Goal: Communication & Community: Connect with others

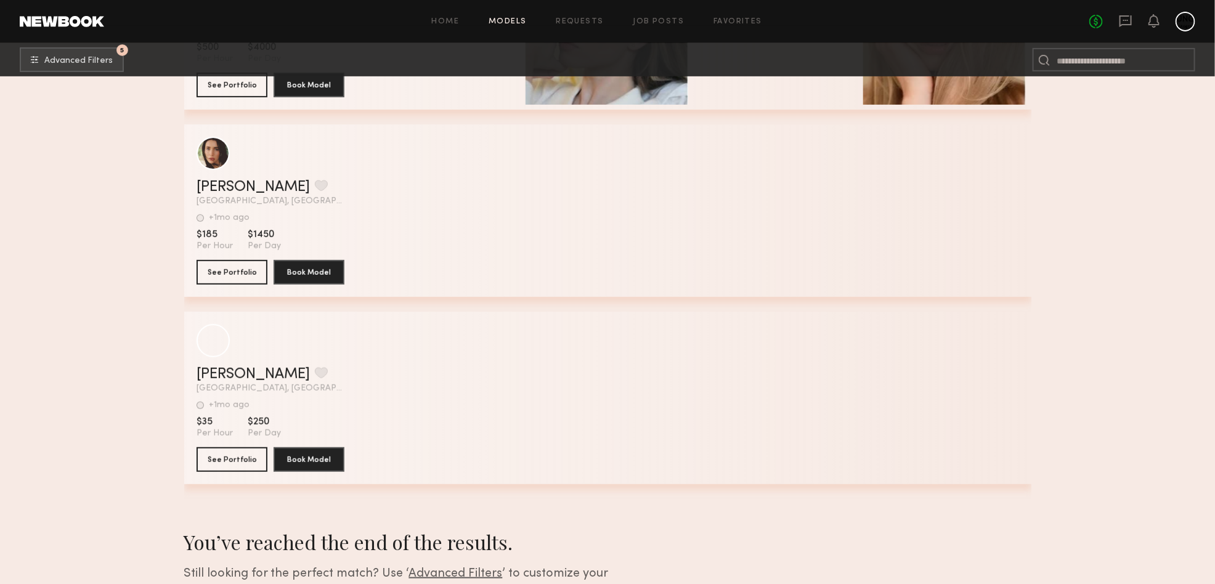
scroll to position [44092, 0]
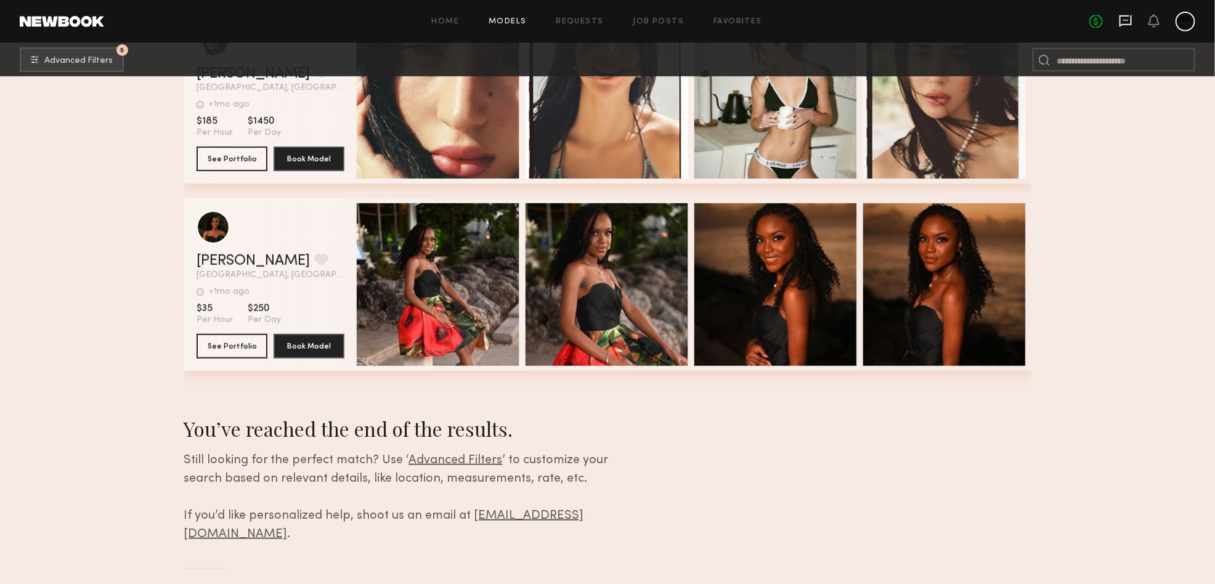
click at [1126, 19] on icon at bounding box center [1126, 21] width 14 height 14
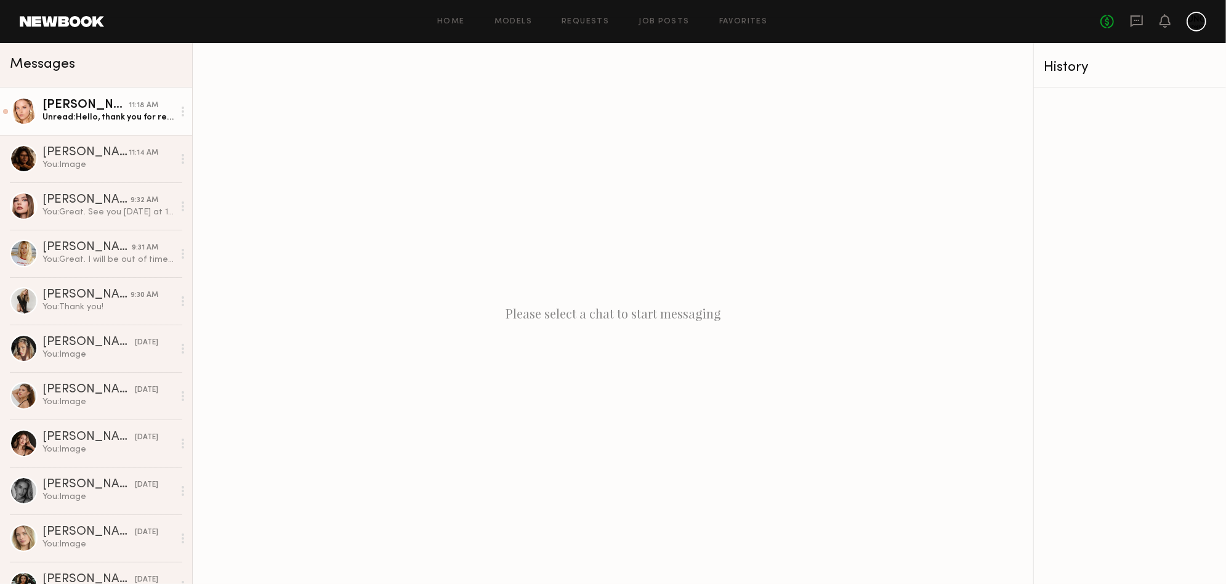
click at [89, 107] on div "Linnea T." at bounding box center [86, 105] width 86 height 12
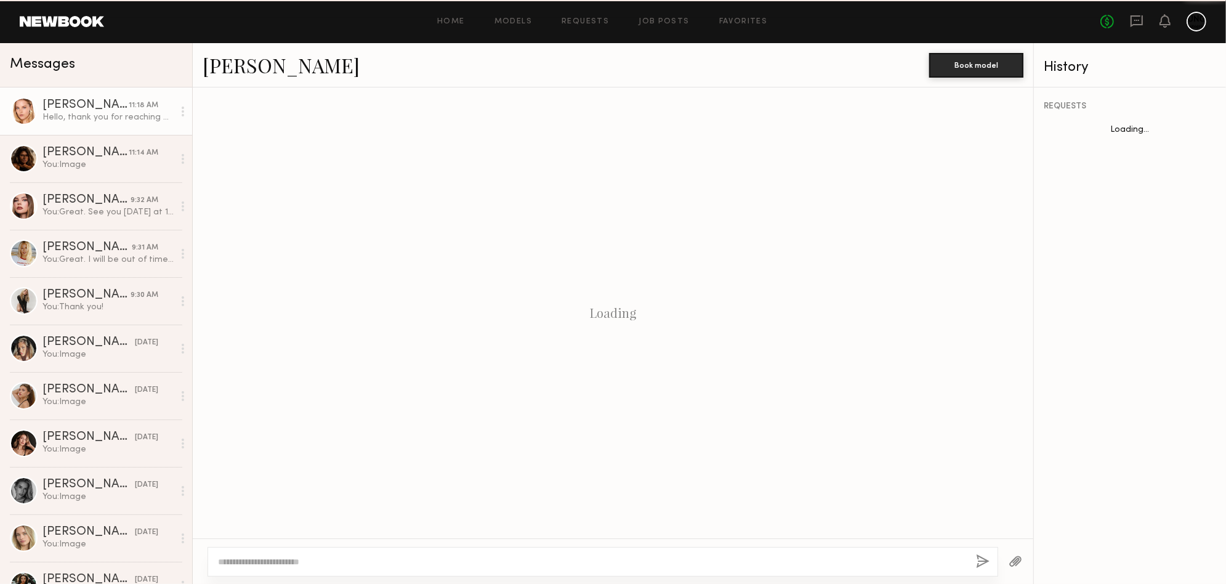
scroll to position [543, 0]
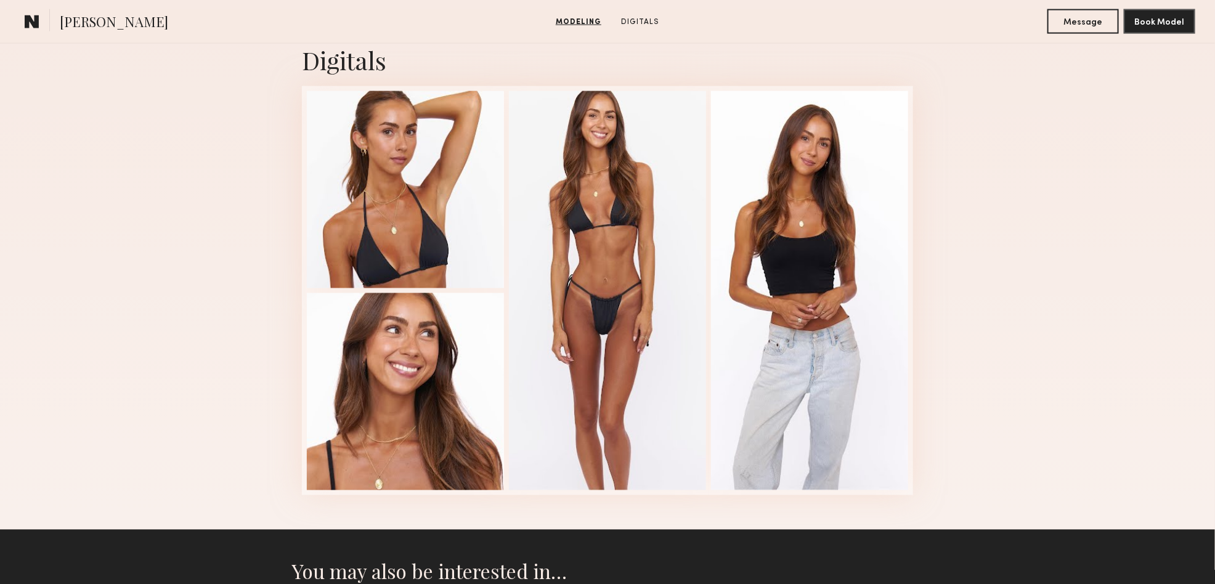
scroll to position [1001, 0]
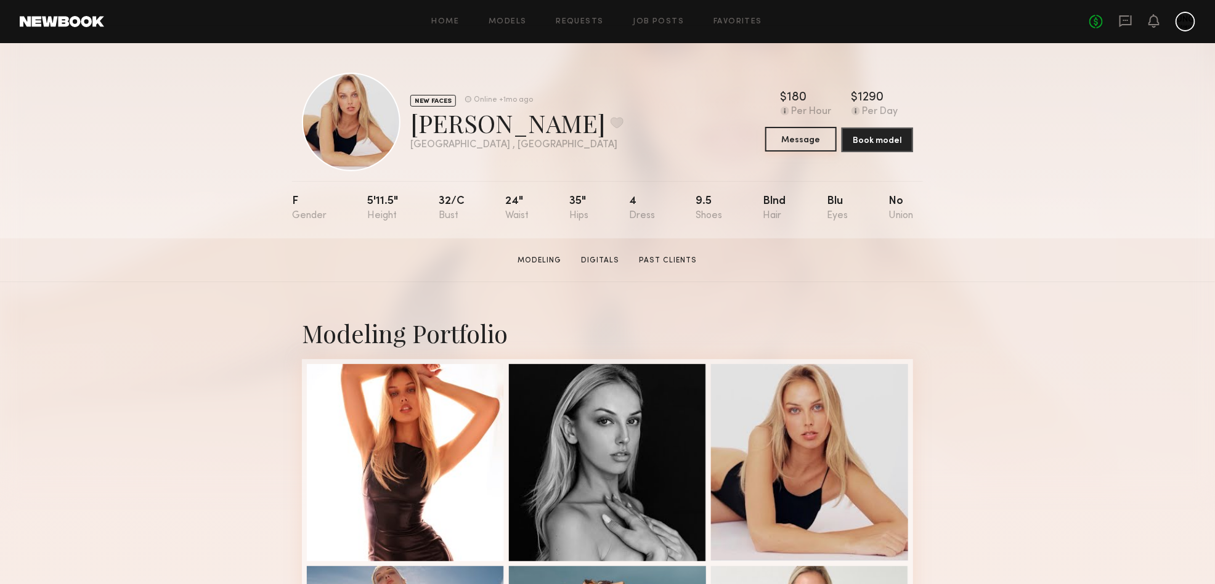
click at [820, 150] on button "Message" at bounding box center [800, 139] width 71 height 25
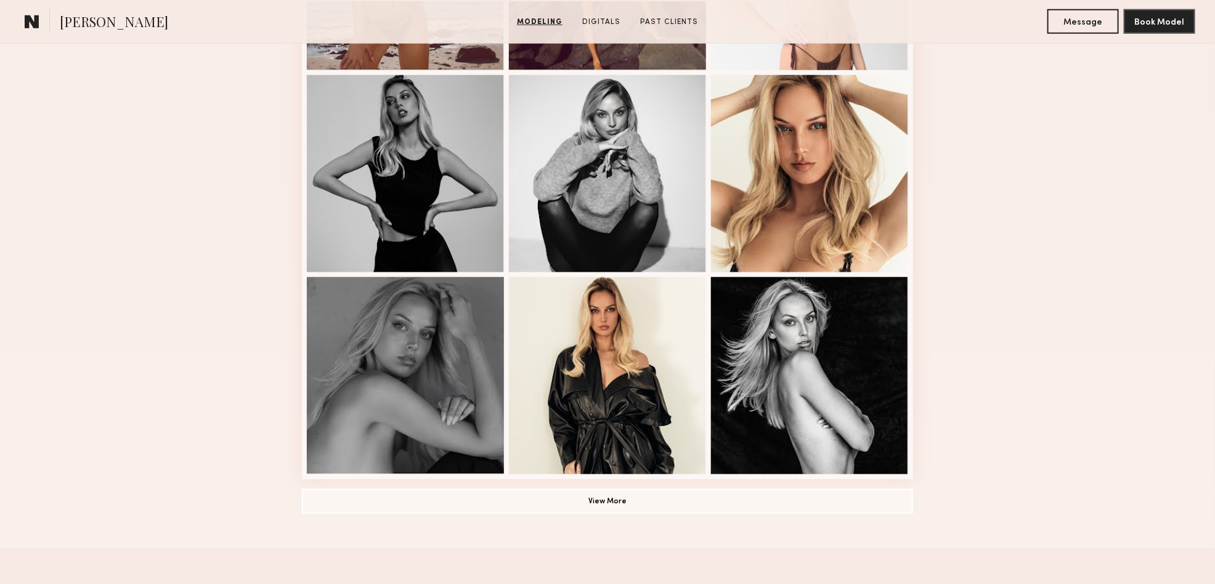
scroll to position [847, 0]
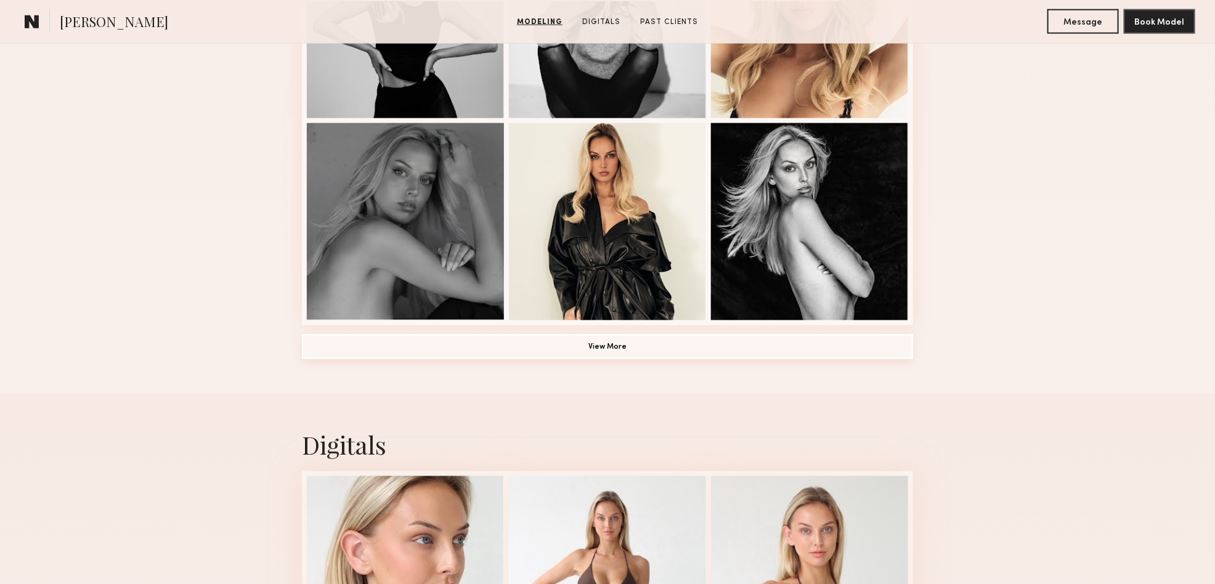
click at [628, 352] on button "View More" at bounding box center [607, 346] width 611 height 25
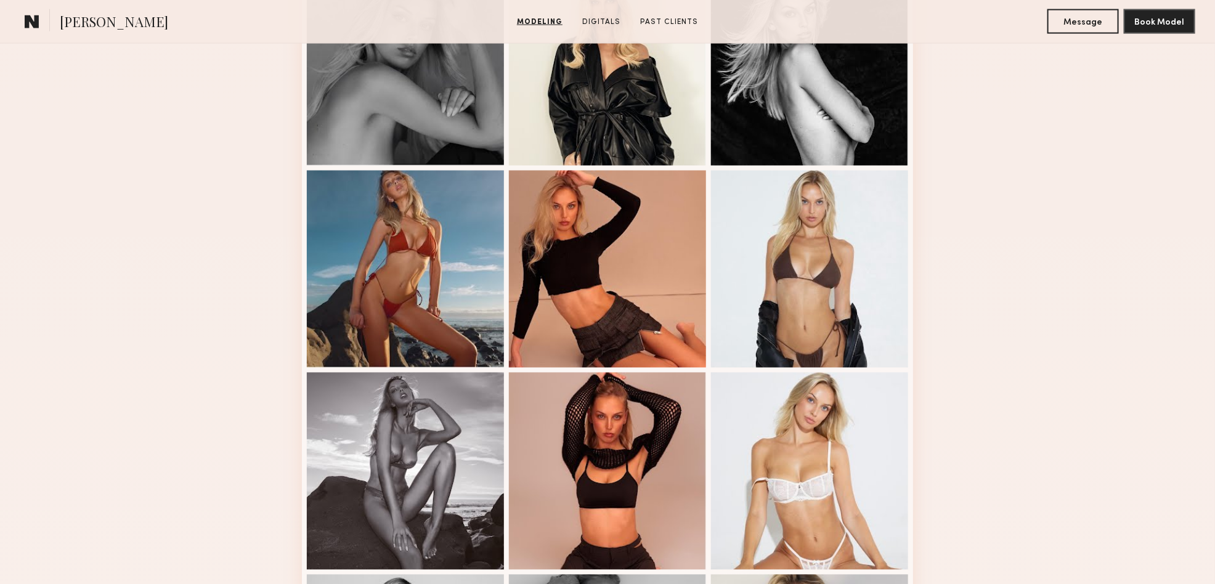
scroll to position [1001, 0]
click at [1069, 28] on button "Message" at bounding box center [1082, 21] width 71 height 25
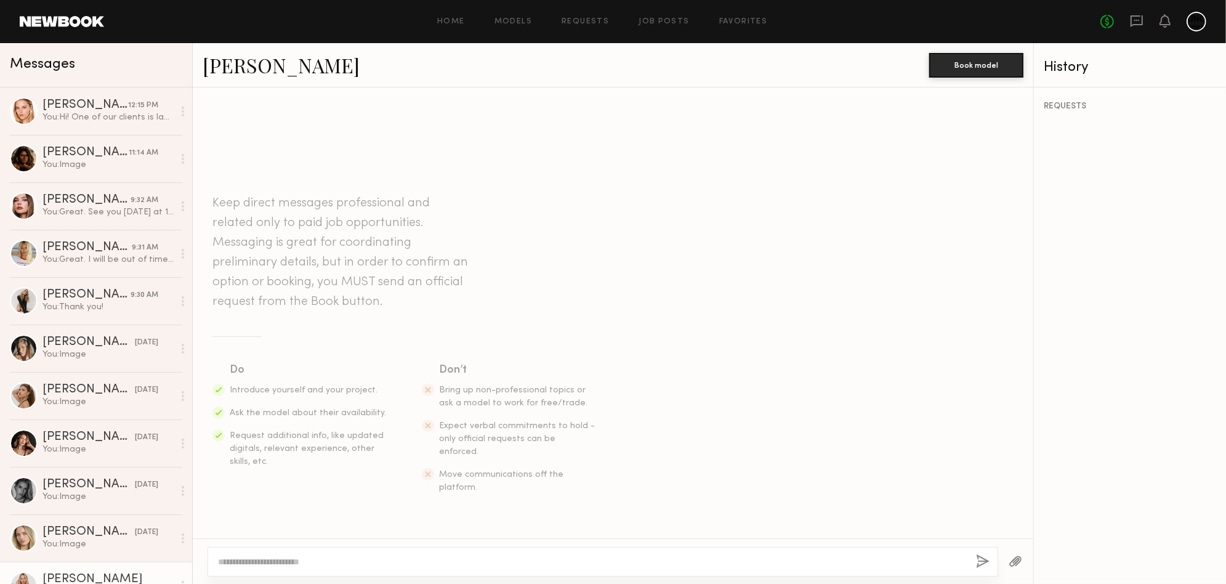
click at [238, 562] on textarea at bounding box center [592, 562] width 748 height 12
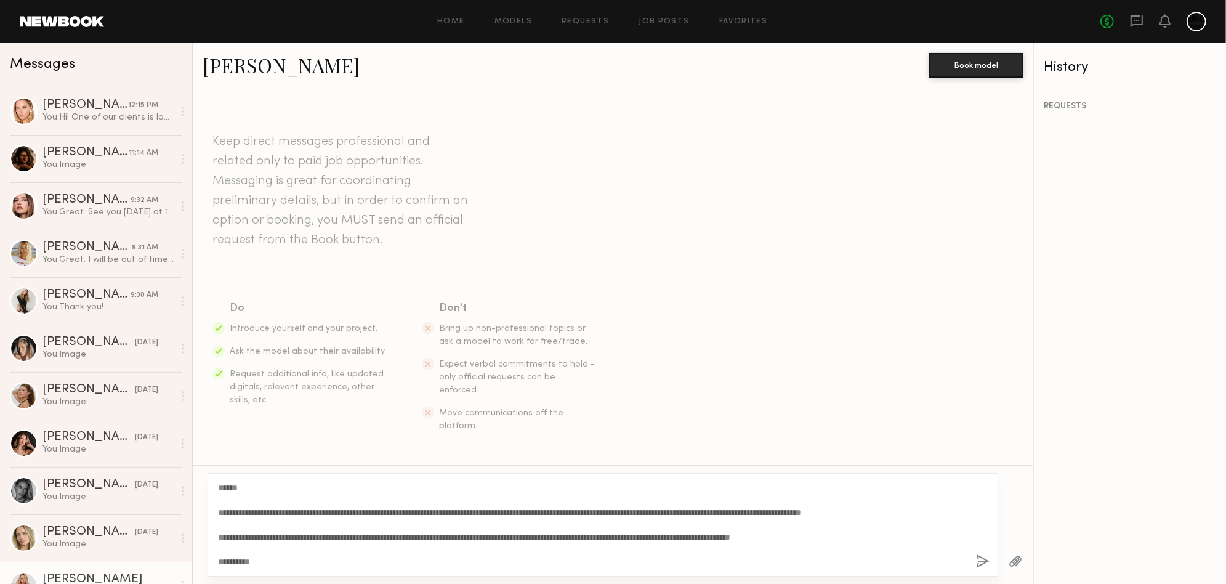
type textarea "**********"
click at [978, 559] on button "button" at bounding box center [983, 561] width 14 height 15
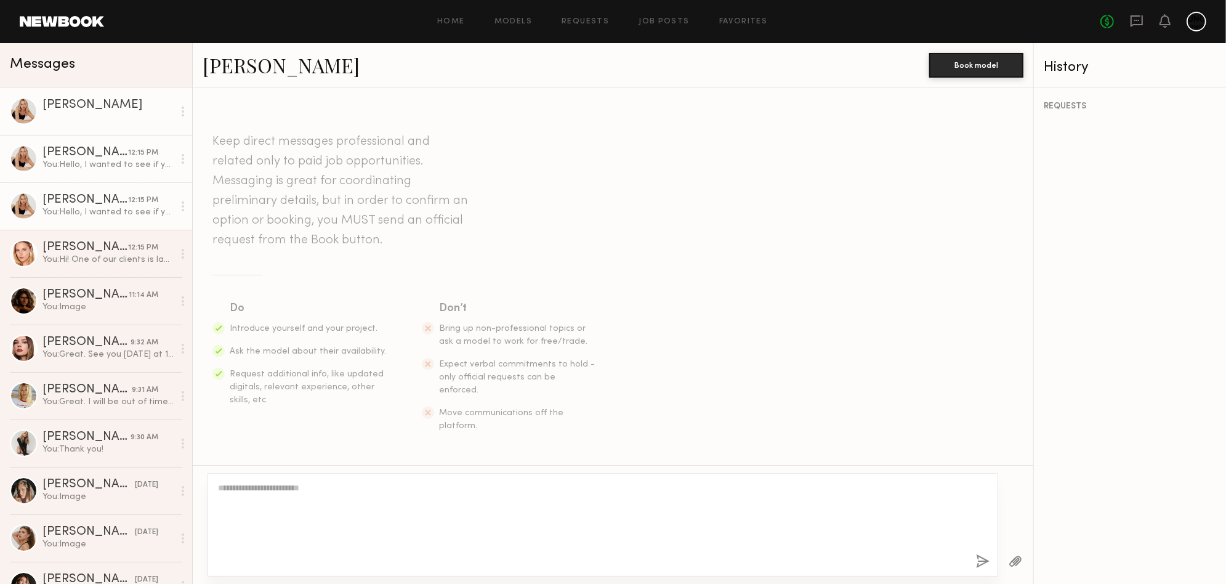
scroll to position [232, 0]
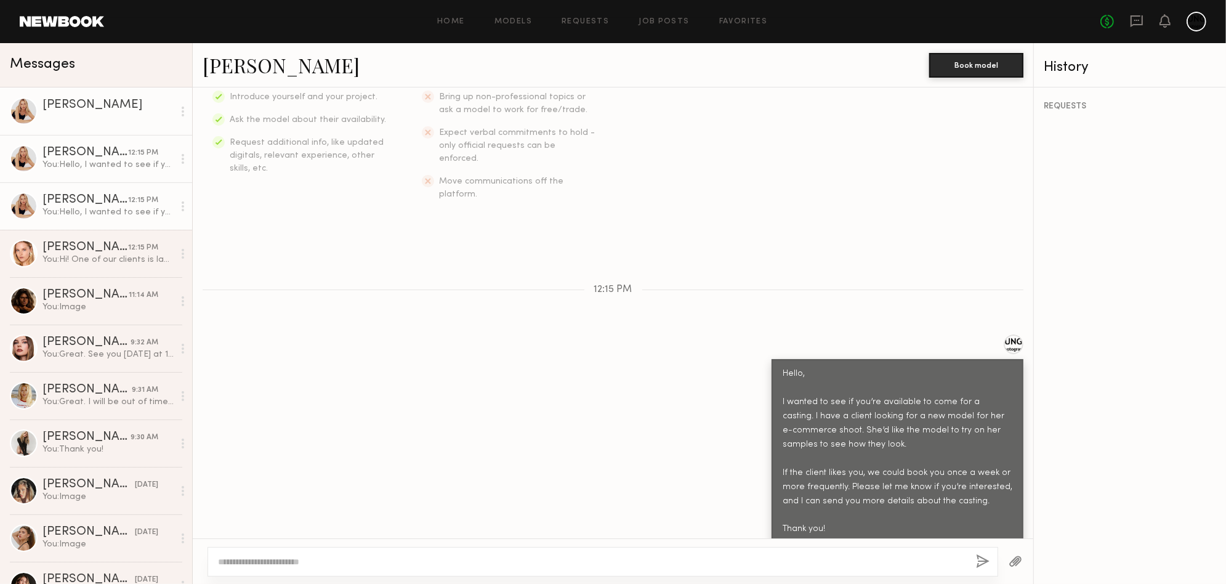
click at [1020, 559] on button "button" at bounding box center [1016, 561] width 14 height 15
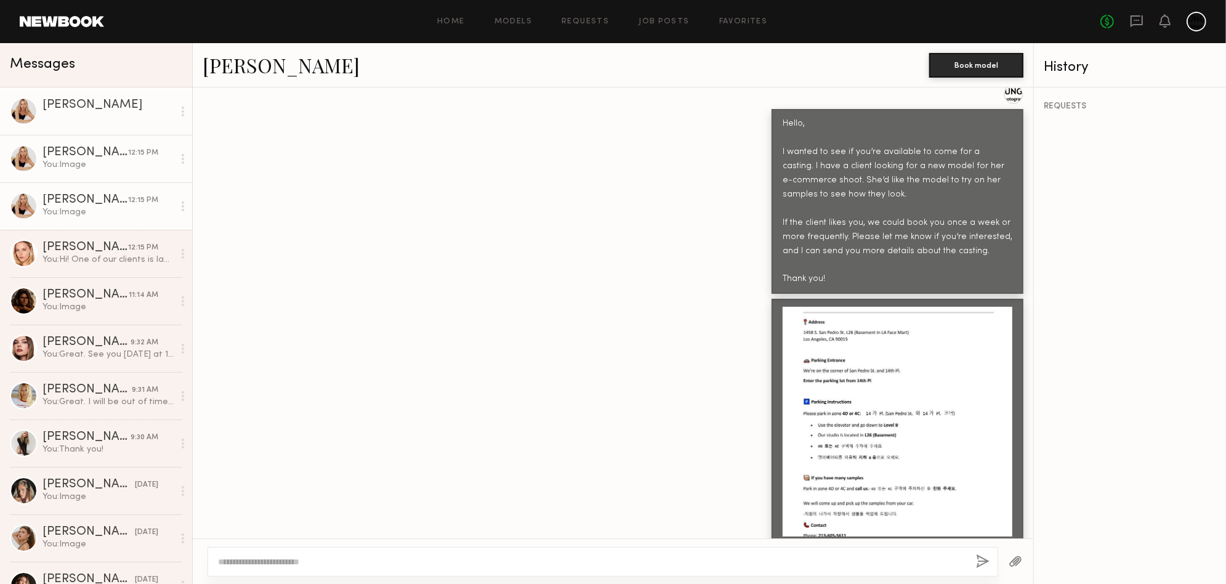
click at [512, 467] on div at bounding box center [613, 421] width 841 height 245
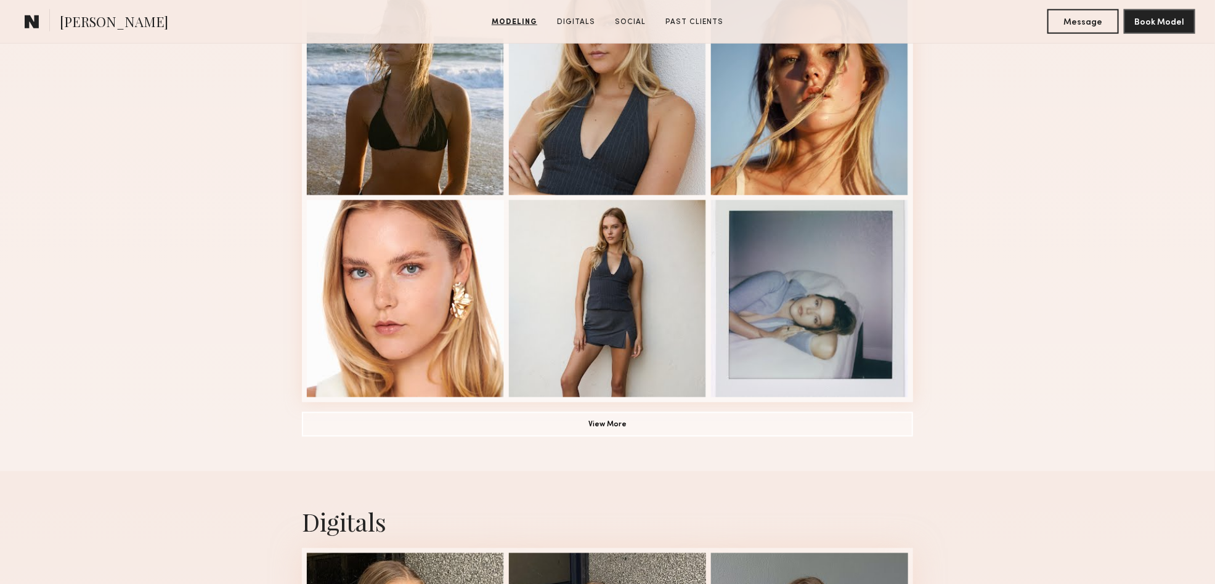
scroll to position [1001, 0]
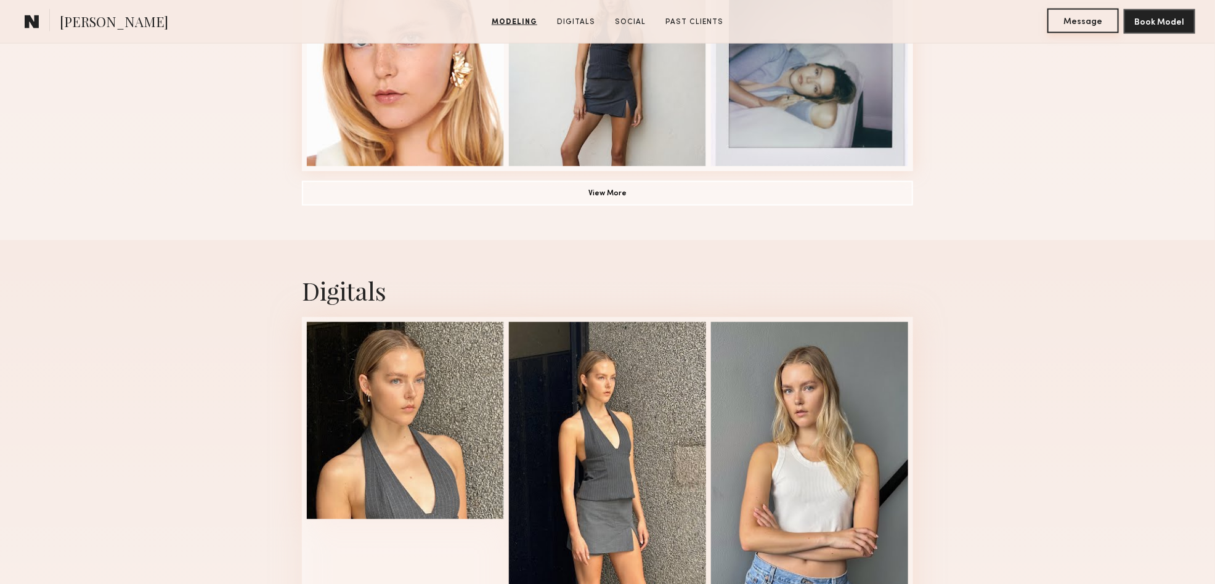
click at [1048, 18] on button "Message" at bounding box center [1082, 21] width 71 height 25
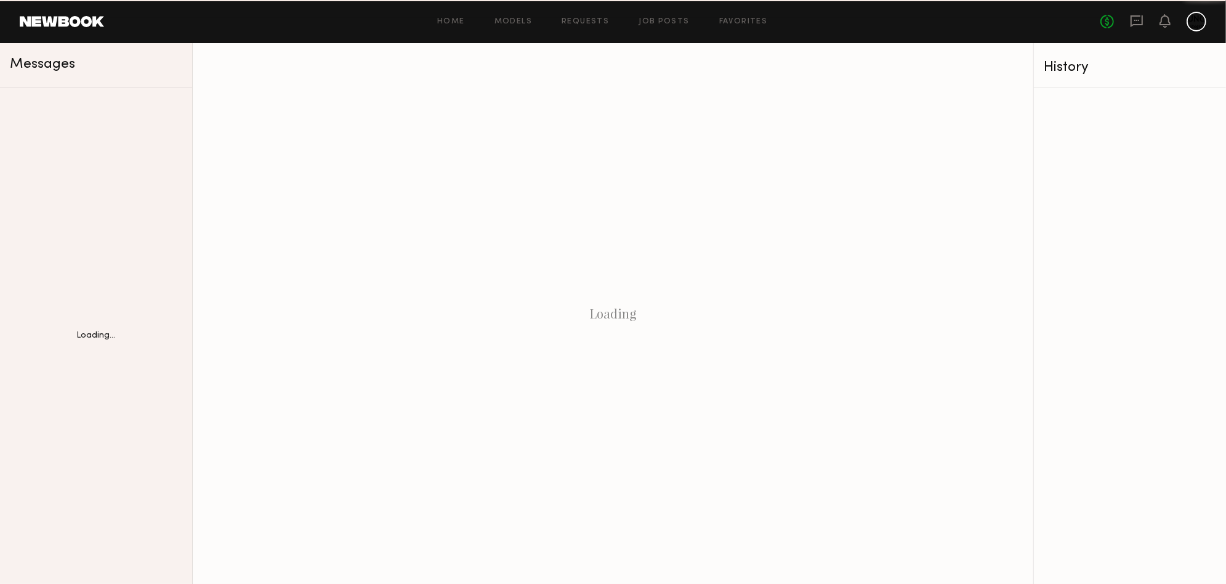
click at [1091, 13] on div "Home Models Requests Job Posts Favorites Sign Out No fees up to $5,000" at bounding box center [655, 22] width 1103 height 20
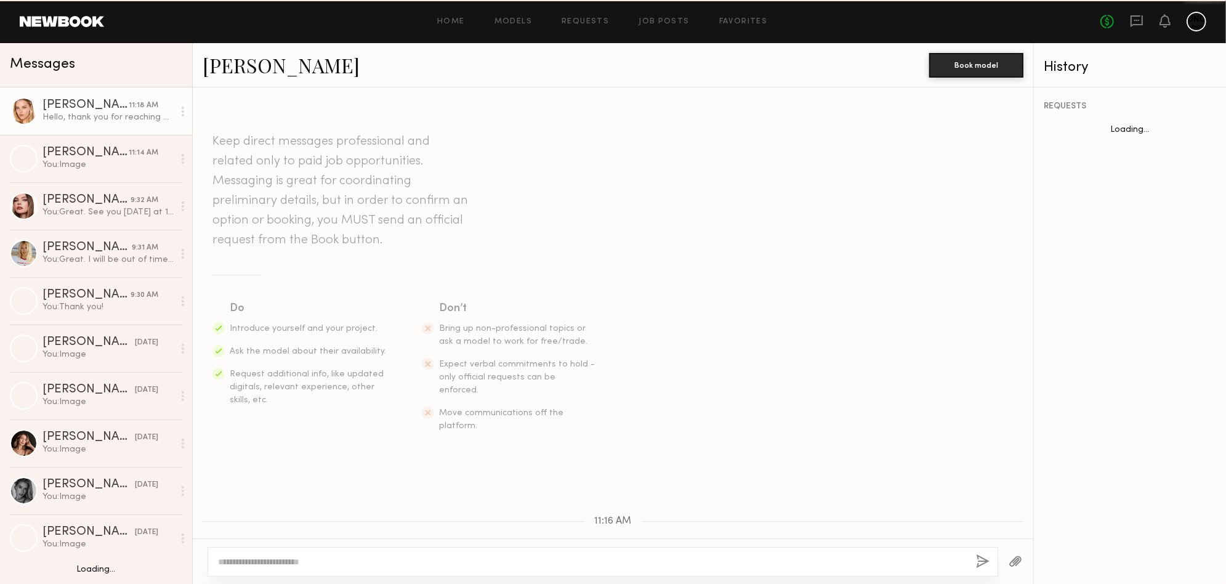
scroll to position [543, 0]
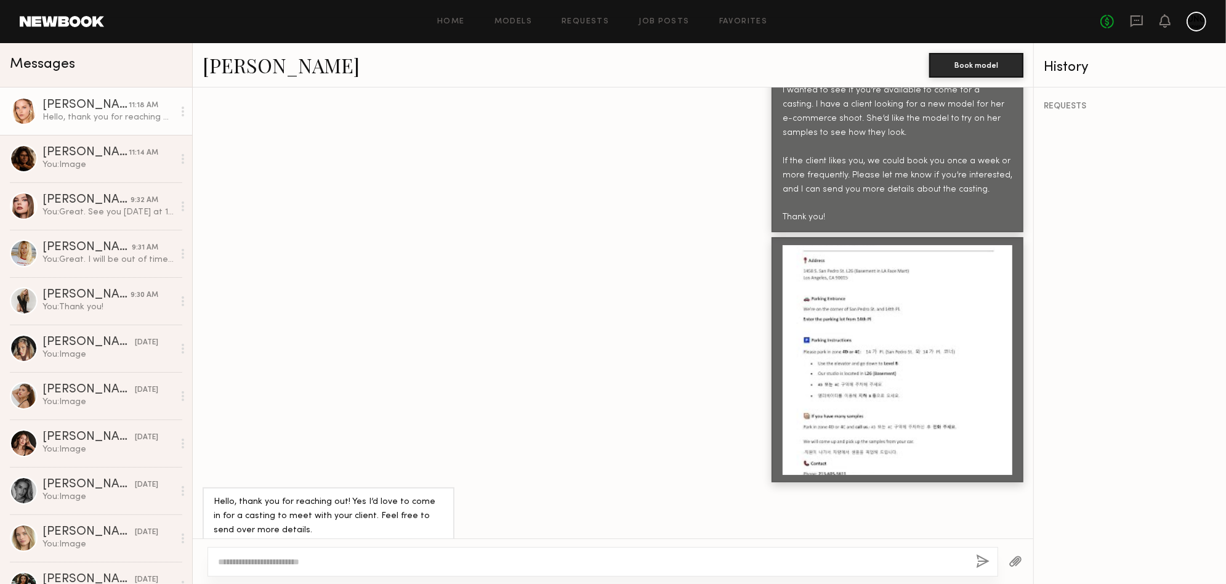
click at [244, 559] on textarea at bounding box center [592, 562] width 748 height 12
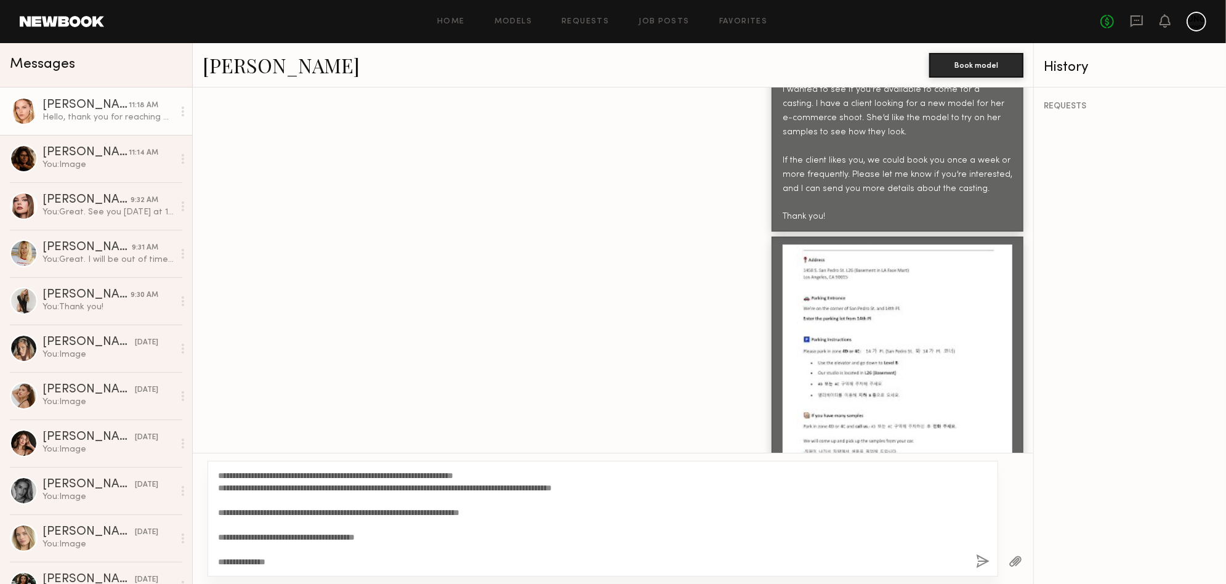
type textarea "**********"
click at [982, 557] on button "button" at bounding box center [983, 561] width 14 height 15
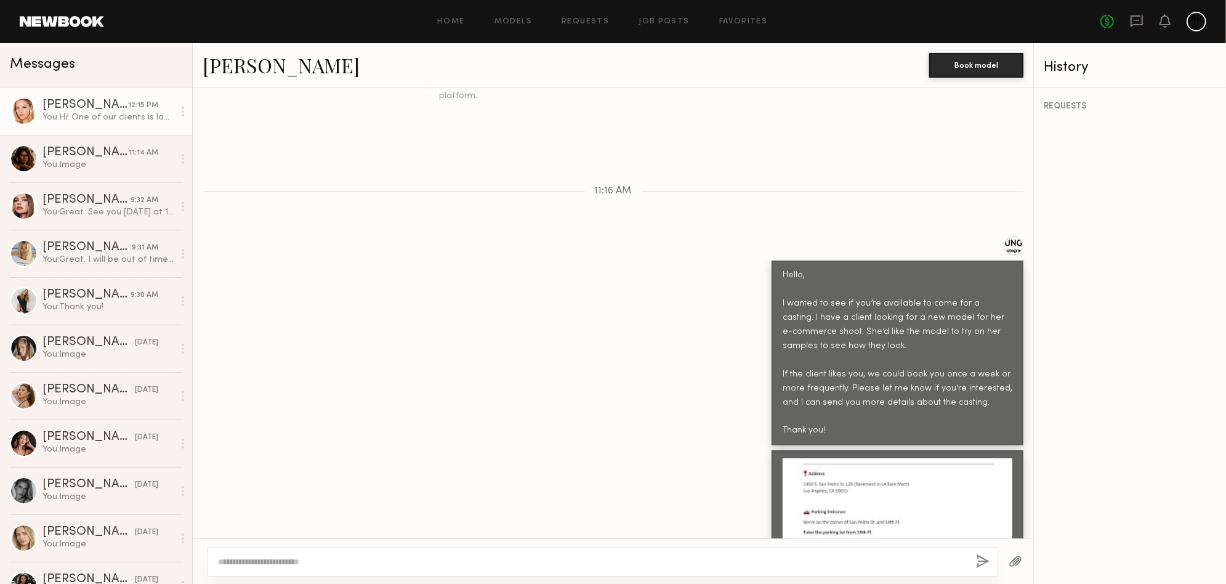
scroll to position [328, 0]
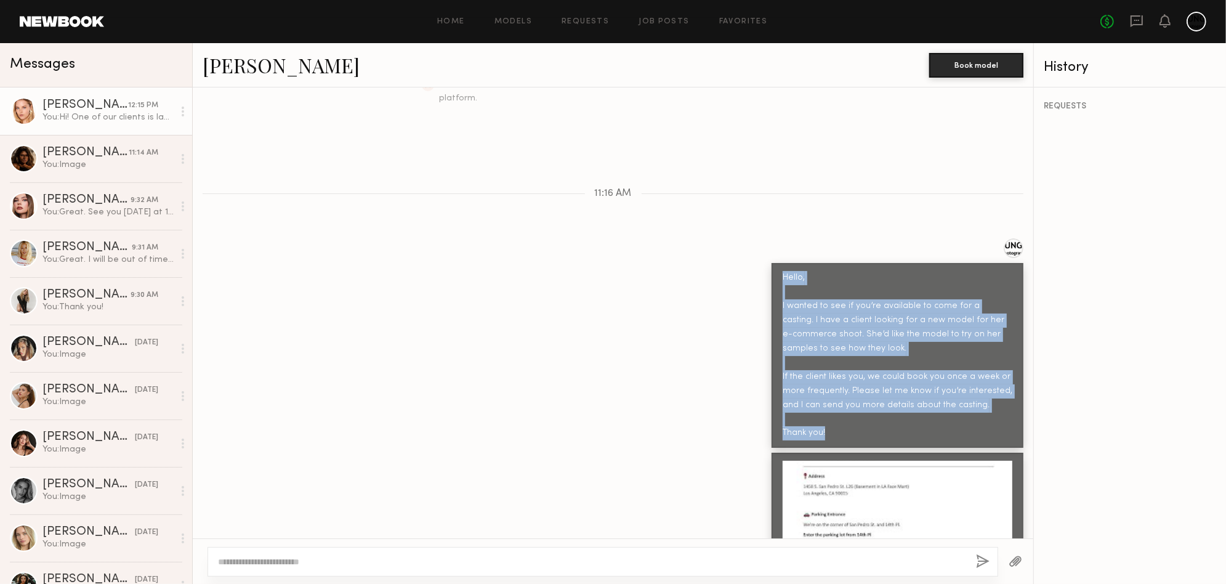
drag, startPoint x: 822, startPoint y: 415, endPoint x: 759, endPoint y: 251, distance: 175.5
click at [772, 263] on div "Hello, I wanted to see if you’re available to come for a casting. I have a clie…" at bounding box center [898, 355] width 252 height 185
copy div "Hello, I wanted to see if you’re available to come for a casting. I have a clie…"
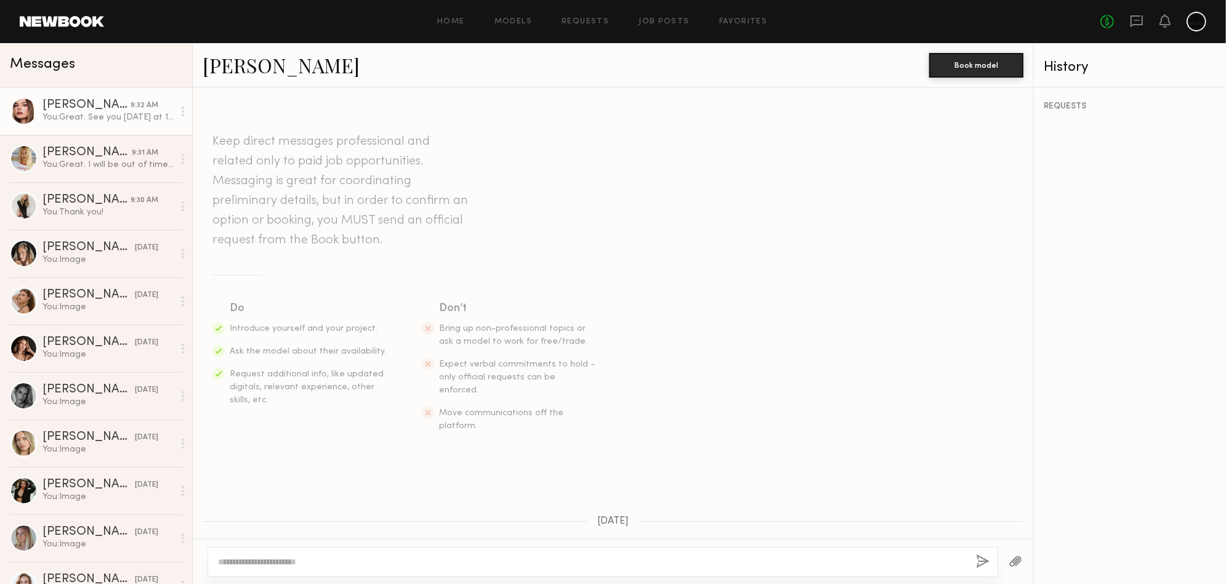
scroll to position [269, 0]
